Goal: Task Accomplishment & Management: Use online tool/utility

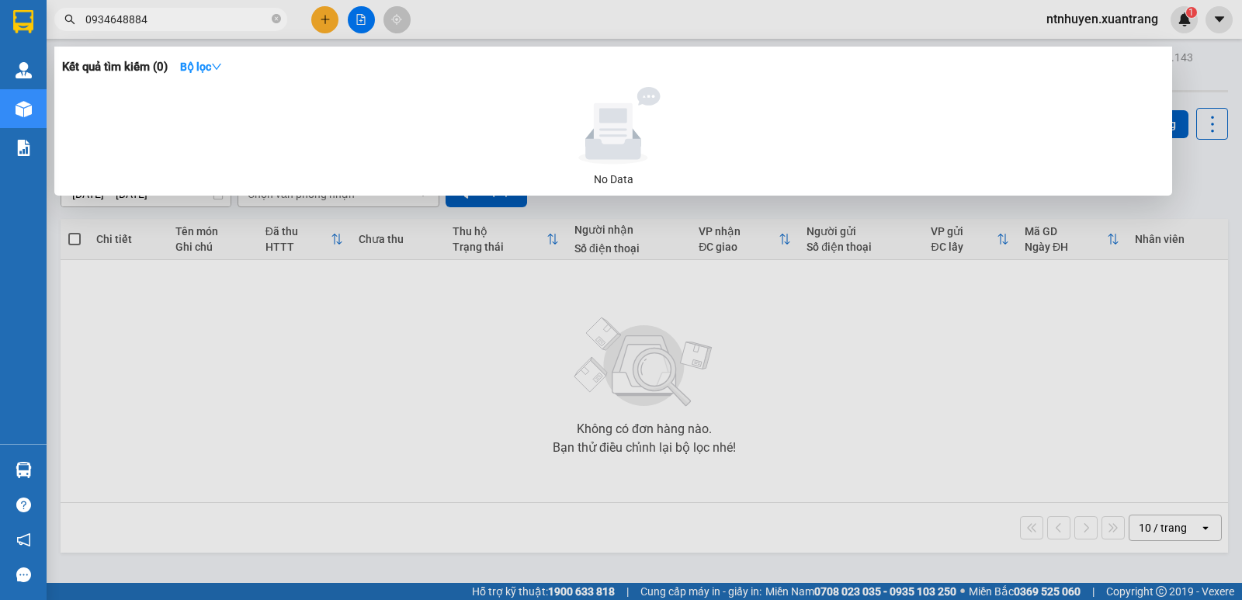
click at [180, 19] on input "0934648884" at bounding box center [176, 19] width 183 height 17
type input "0"
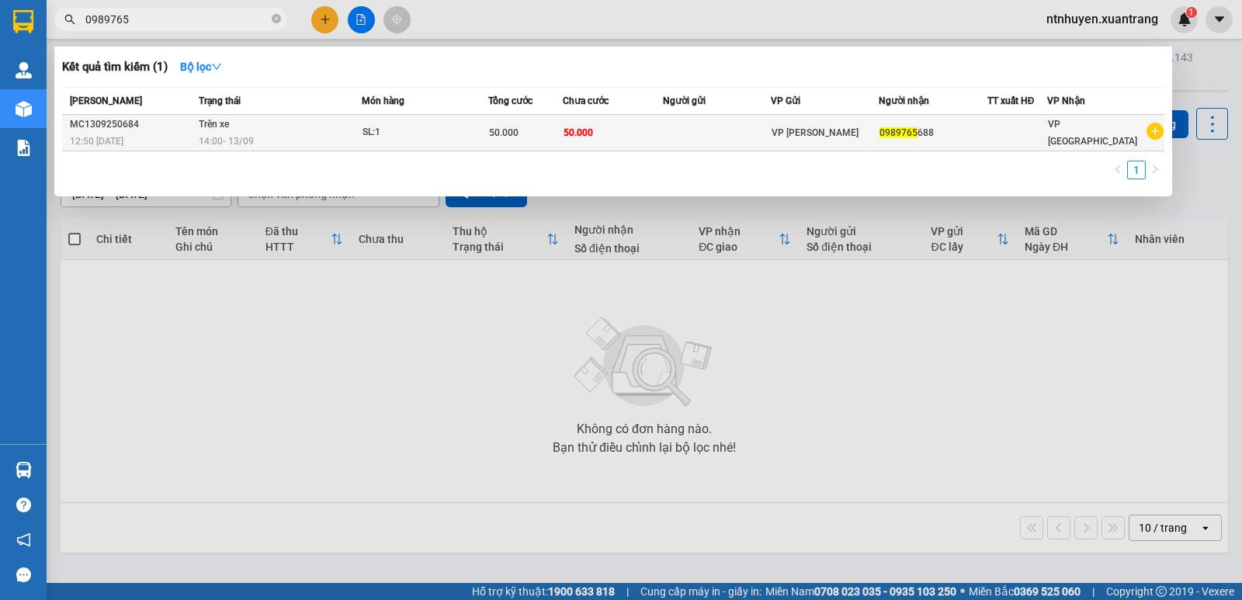
type input "0989765"
click at [289, 138] on div "14:00 [DATE]" at bounding box center [279, 141] width 161 height 17
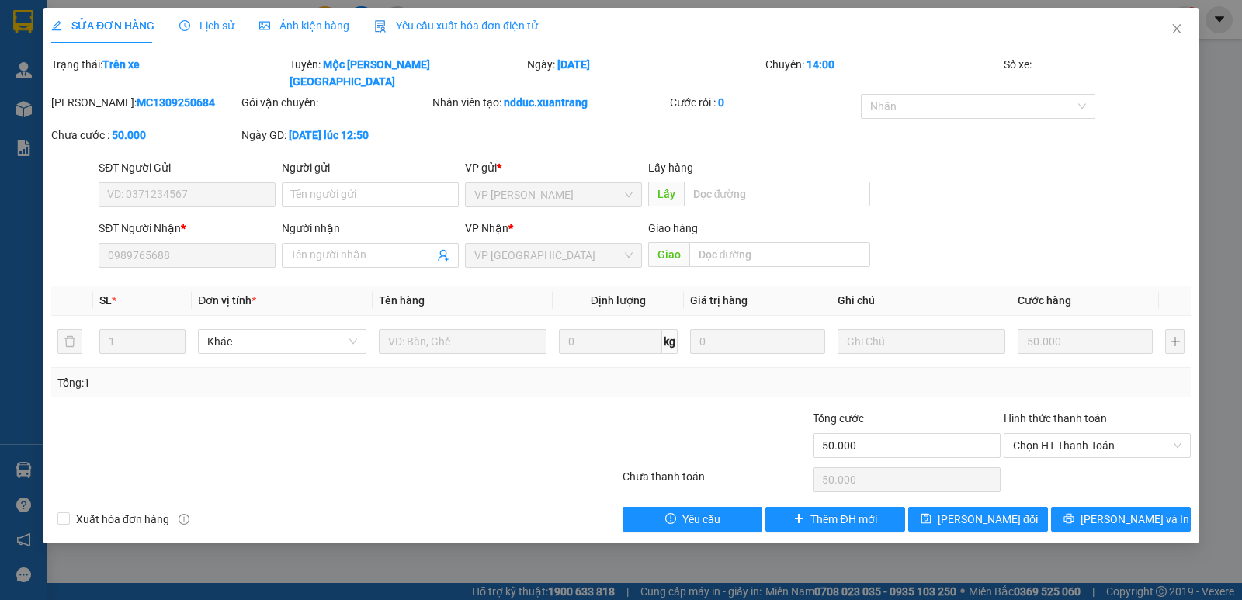
type input "0989765688"
type input "50.000"
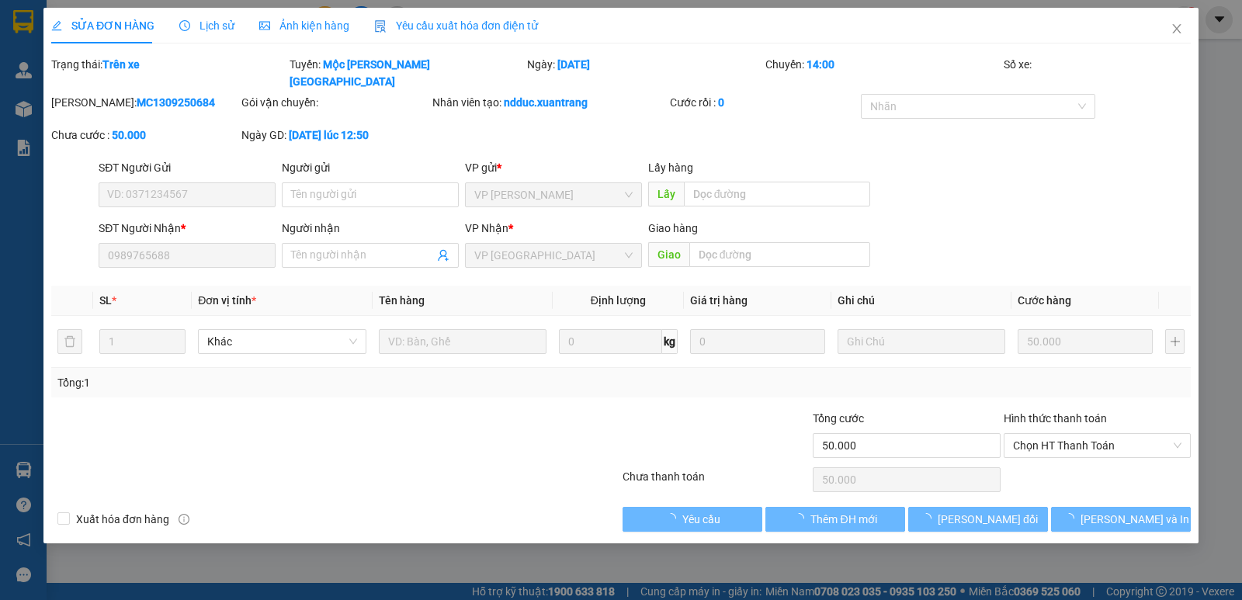
click at [294, 30] on span "Ảnh kiện hàng" at bounding box center [304, 25] width 90 height 12
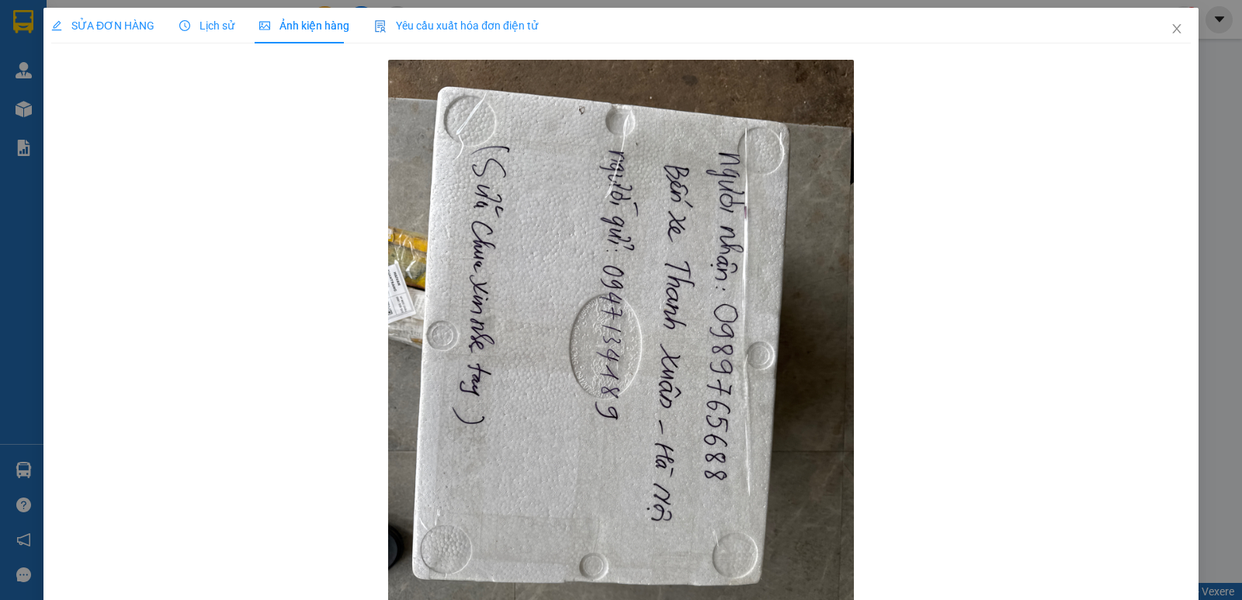
click at [0, 278] on div "SỬA ĐƠN HÀNG Lịch sử [PERSON_NAME] hàng Yêu cầu xuất [PERSON_NAME] điện tử Tota…" at bounding box center [621, 300] width 1242 height 600
click at [1171, 27] on icon "close" at bounding box center [1177, 29] width 12 height 12
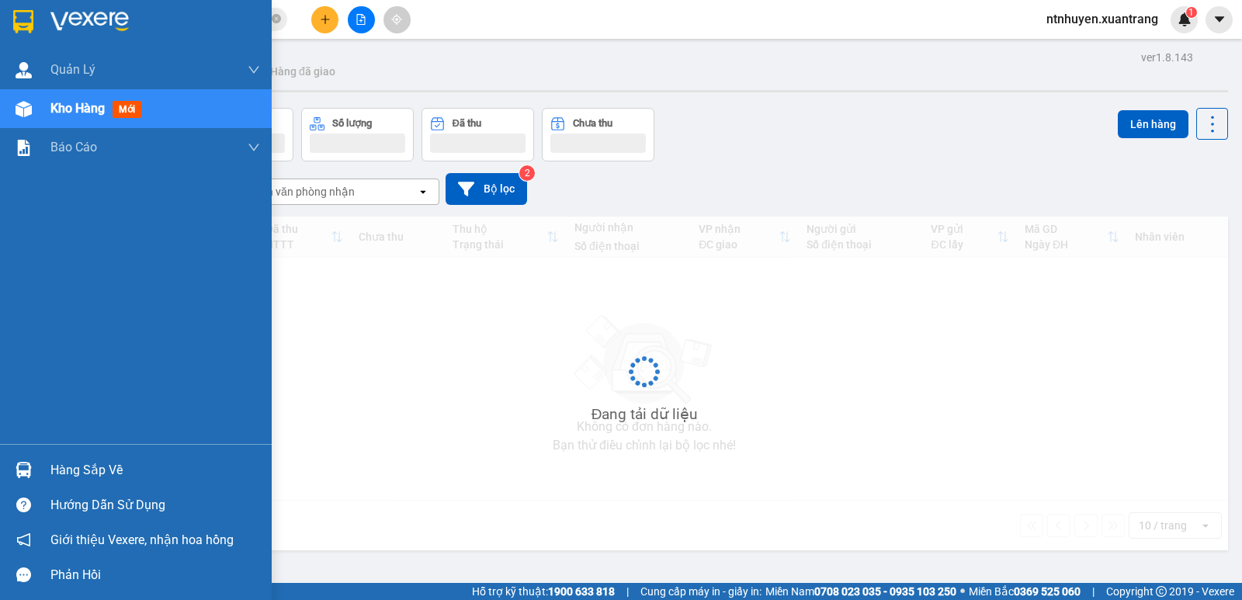
click at [0, 338] on div "[PERSON_NAME] [PERSON_NAME] khách hàng mới [PERSON_NAME] [PERSON_NAME] mới [PER…" at bounding box center [136, 247] width 272 height 394
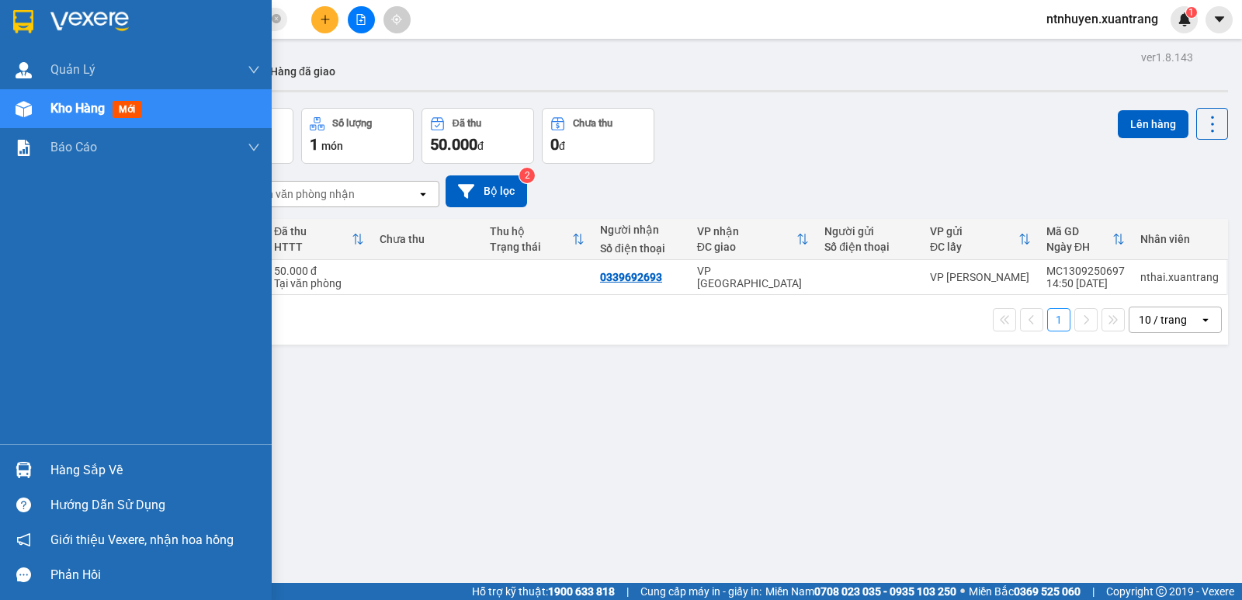
click at [82, 10] on img at bounding box center [89, 21] width 78 height 23
